Goal: Transaction & Acquisition: Purchase product/service

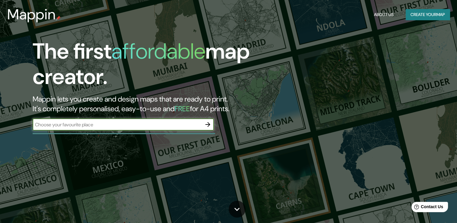
click at [65, 121] on input "text" at bounding box center [117, 124] width 169 height 7
type input "llanquihue"
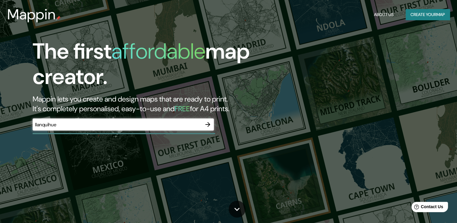
click at [207, 130] on div "llanquihue ​" at bounding box center [123, 124] width 181 height 13
click at [209, 126] on icon "button" at bounding box center [207, 124] width 7 height 7
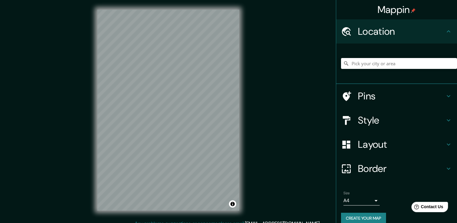
click at [403, 124] on h4 "Style" at bounding box center [401, 120] width 87 height 12
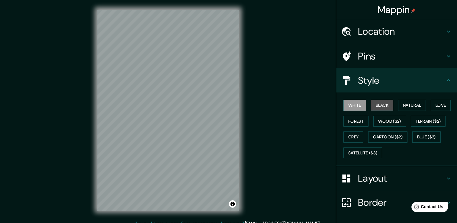
click at [378, 103] on button "Black" at bounding box center [382, 105] width 23 height 11
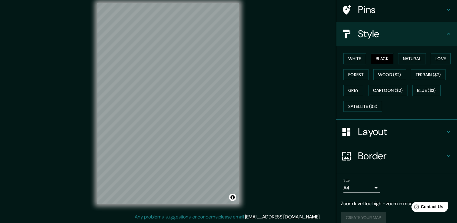
scroll to position [53, 0]
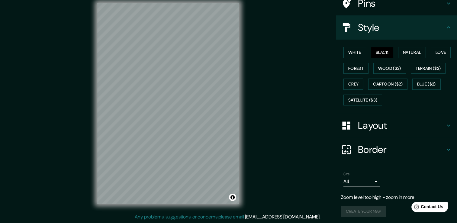
click at [354, 182] on body "Mappin Location Pins Style White Black Natural Love Forest Wood ($2) Terrain ($…" at bounding box center [228, 104] width 457 height 223
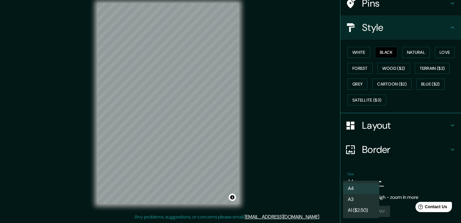
click at [357, 199] on li "A3" at bounding box center [361, 199] width 36 height 11
click at [359, 181] on body "Mappin Location Pins Style White Black Natural Love Forest Wood ($2) Terrain ($…" at bounding box center [230, 104] width 461 height 223
click at [356, 184] on li "A4" at bounding box center [361, 188] width 36 height 11
type input "single"
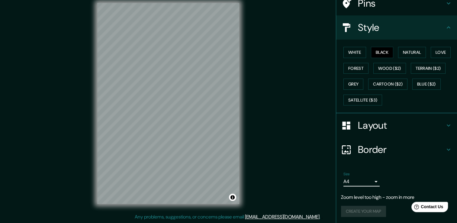
click at [392, 149] on h4 "Border" at bounding box center [401, 149] width 87 height 12
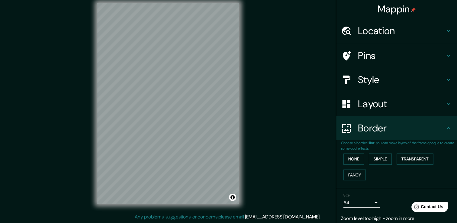
scroll to position [0, 0]
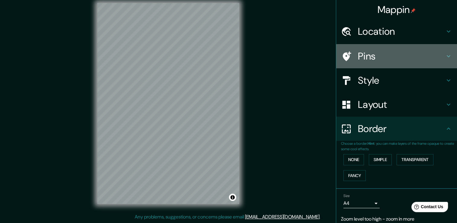
click at [367, 56] on h4 "Pins" at bounding box center [401, 56] width 87 height 12
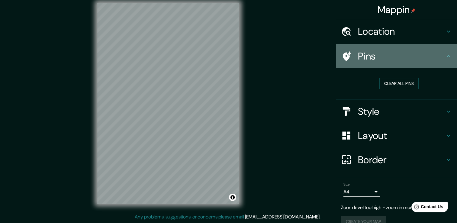
click at [364, 58] on h4 "Pins" at bounding box center [401, 56] width 87 height 12
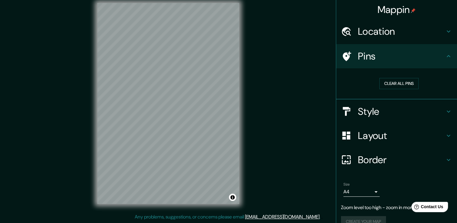
click at [363, 111] on h4 "Style" at bounding box center [401, 111] width 87 height 12
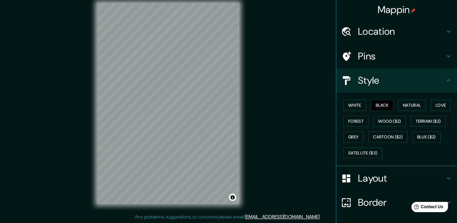
click at [358, 86] on h4 "Style" at bounding box center [401, 80] width 87 height 12
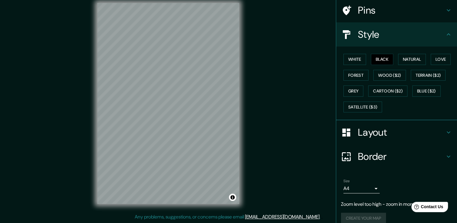
scroll to position [53, 0]
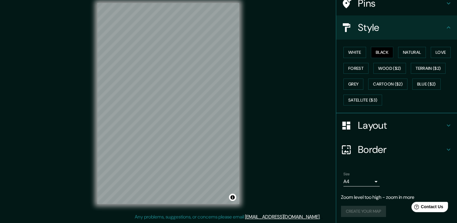
click at [375, 164] on ul "Location Pins Style White Black Natural Love Forest Wood ($2) Terrain ($2) Grey…" at bounding box center [396, 95] width 121 height 257
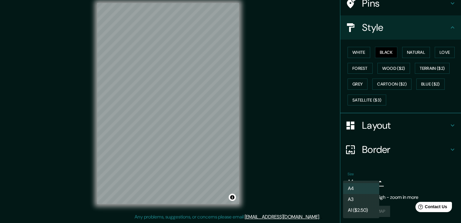
click at [366, 182] on body "Mappin Location Pins Style White Black Natural Love Forest Wood ($2) Terrain ($…" at bounding box center [230, 104] width 461 height 223
click at [371, 178] on div at bounding box center [230, 111] width 461 height 223
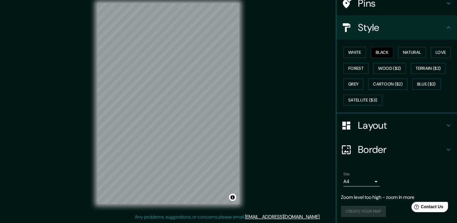
click at [361, 206] on div "Create your map" at bounding box center [396, 210] width 111 height 11
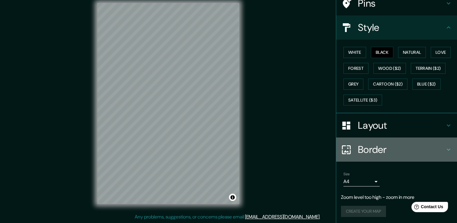
click at [382, 151] on h4 "Border" at bounding box center [401, 149] width 87 height 12
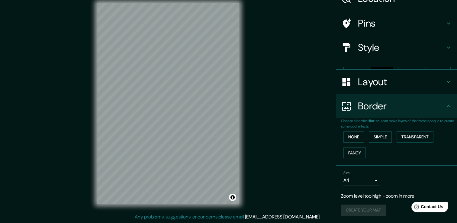
scroll to position [22, 0]
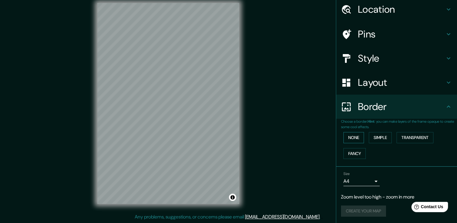
click at [352, 139] on button "None" at bounding box center [353, 137] width 21 height 11
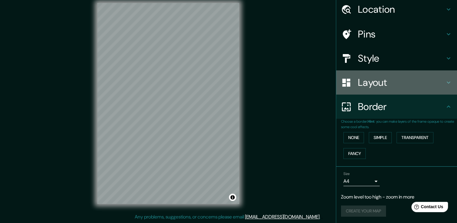
click at [364, 91] on div "Layout" at bounding box center [396, 82] width 121 height 24
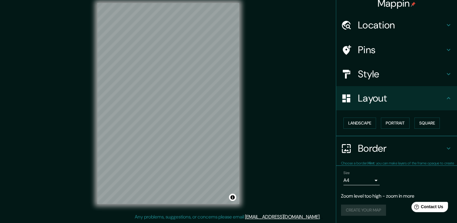
scroll to position [6, 0]
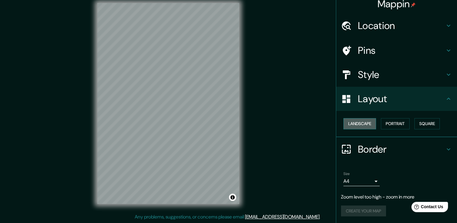
click at [364, 122] on button "Landscape" at bounding box center [359, 123] width 33 height 11
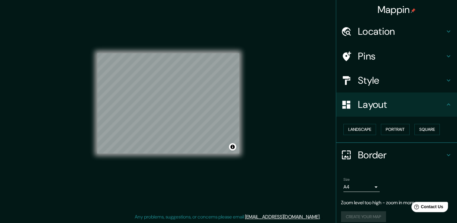
scroll to position [0, 0]
click at [372, 61] on h4 "Pins" at bounding box center [401, 56] width 87 height 12
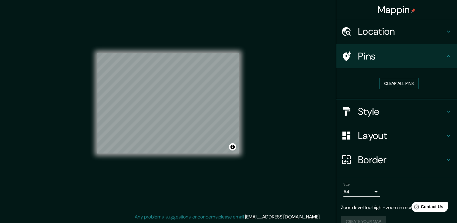
click at [374, 58] on h4 "Pins" at bounding box center [401, 56] width 87 height 12
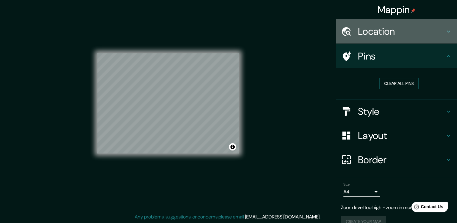
click at [377, 29] on h4 "Location" at bounding box center [401, 31] width 87 height 12
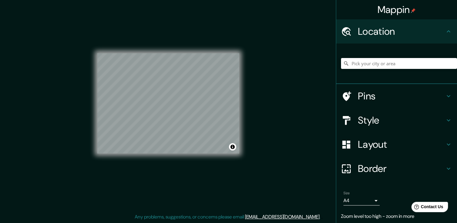
click at [377, 31] on h4 "Location" at bounding box center [401, 31] width 87 height 12
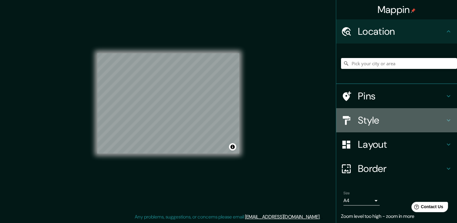
click at [373, 115] on h4 "Style" at bounding box center [401, 120] width 87 height 12
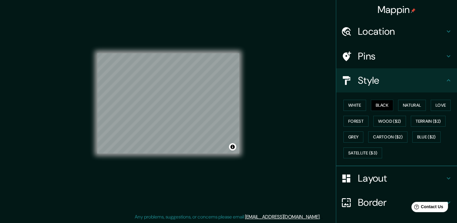
click at [370, 176] on h4 "Layout" at bounding box center [401, 178] width 87 height 12
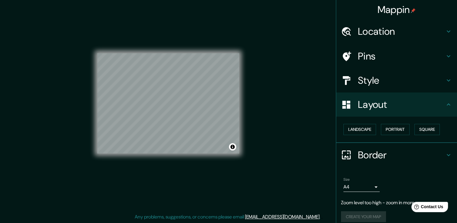
click at [373, 161] on div "Border" at bounding box center [396, 155] width 121 height 24
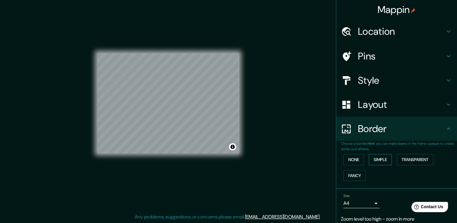
click at [370, 164] on button "Simple" at bounding box center [379, 159] width 23 height 11
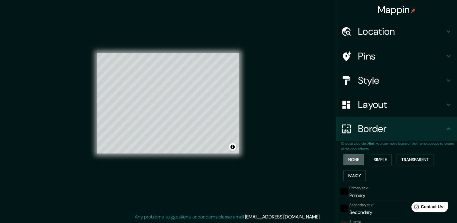
click at [356, 160] on button "None" at bounding box center [353, 159] width 21 height 11
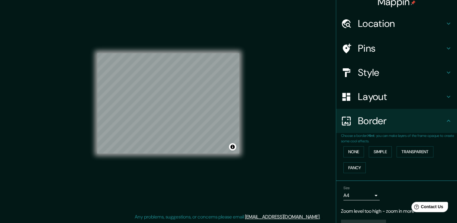
scroll to position [22, 0]
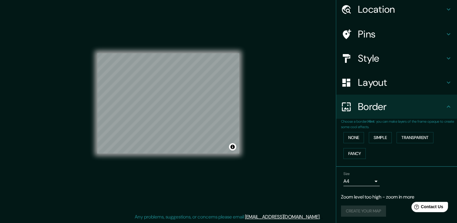
click at [359, 211] on div "Create your map" at bounding box center [396, 210] width 111 height 11
drag, startPoint x: 359, startPoint y: 211, endPoint x: 386, endPoint y: 207, distance: 26.5
click at [361, 211] on div "Create your map" at bounding box center [396, 210] width 111 height 11
click at [386, 197] on p "Zoom level too high - zoom in more" at bounding box center [396, 196] width 111 height 7
